Goal: Find specific page/section

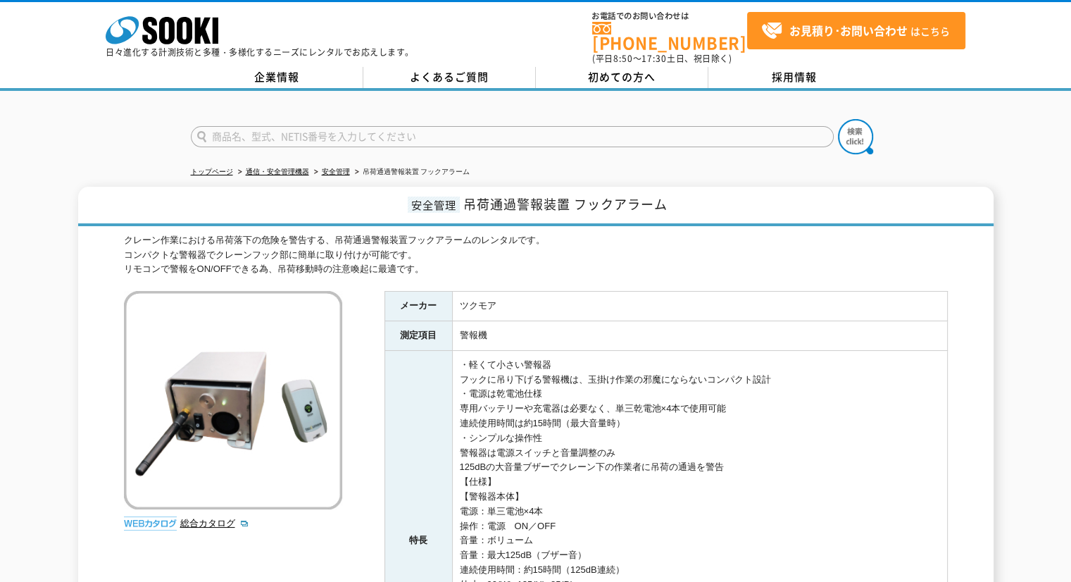
click at [332, 119] on form at bounding box center [536, 138] width 690 height 39
click at [330, 126] on input "text" at bounding box center [512, 136] width 643 height 21
type input "4373"
click at [838, 119] on button at bounding box center [855, 136] width 35 height 35
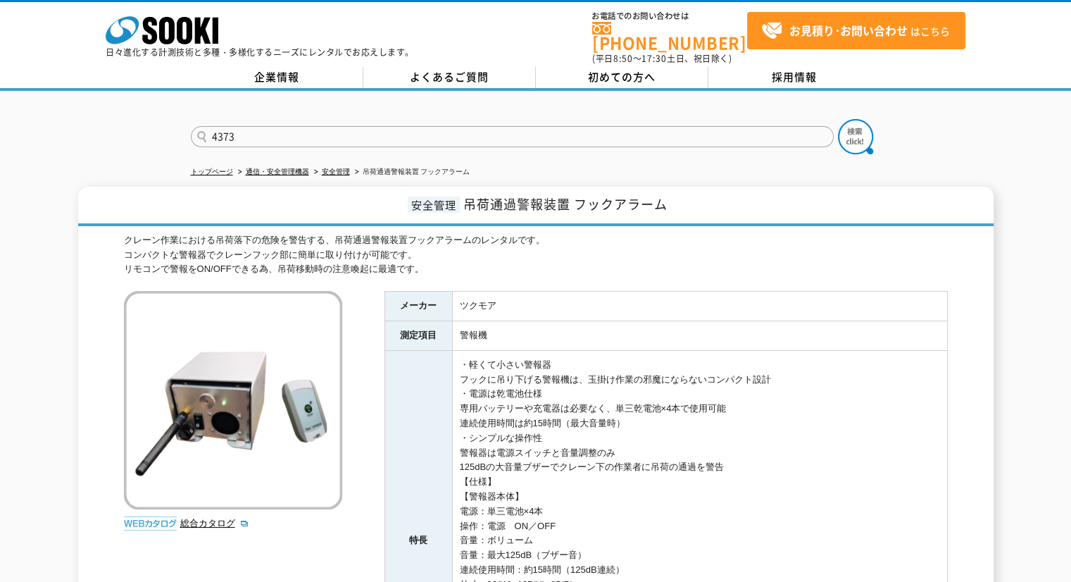
click at [838, 119] on button at bounding box center [855, 136] width 35 height 35
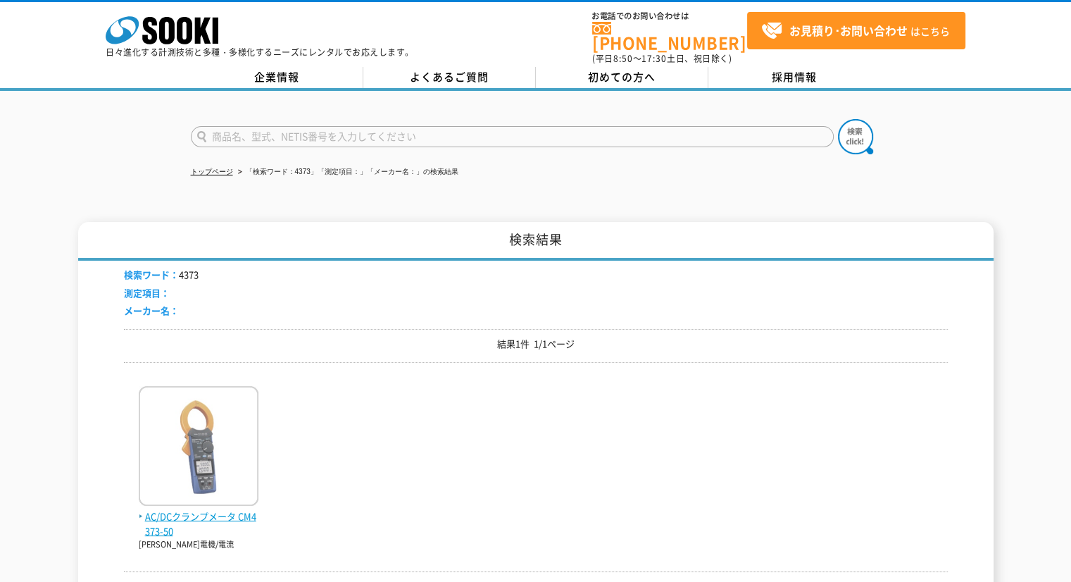
click at [197, 509] on span "AC/DCクランプメータ CM4373-50" at bounding box center [199, 524] width 120 height 30
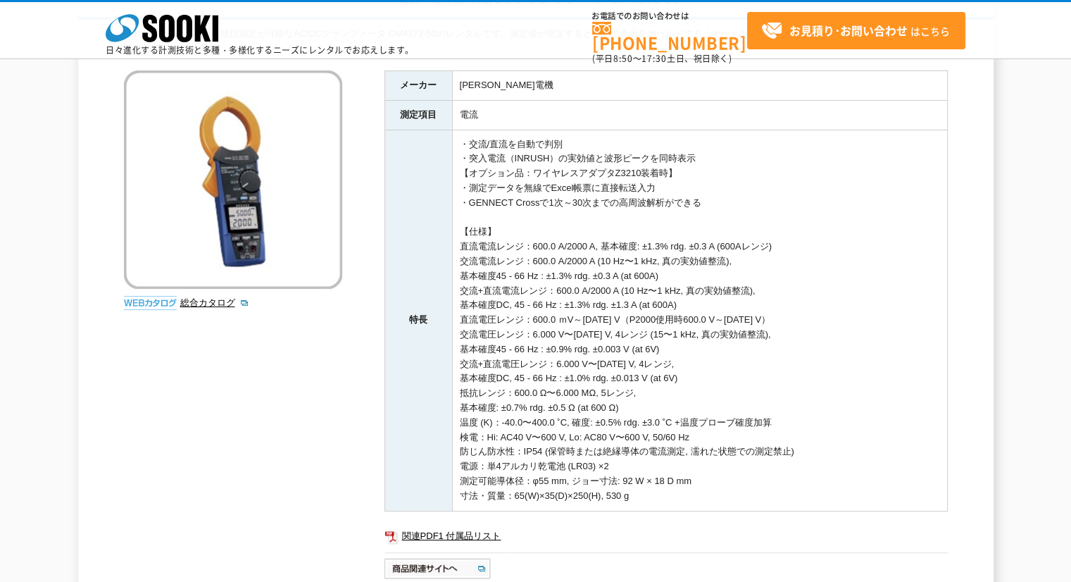
scroll to position [235, 0]
